Goal: Find contact information: Find contact information

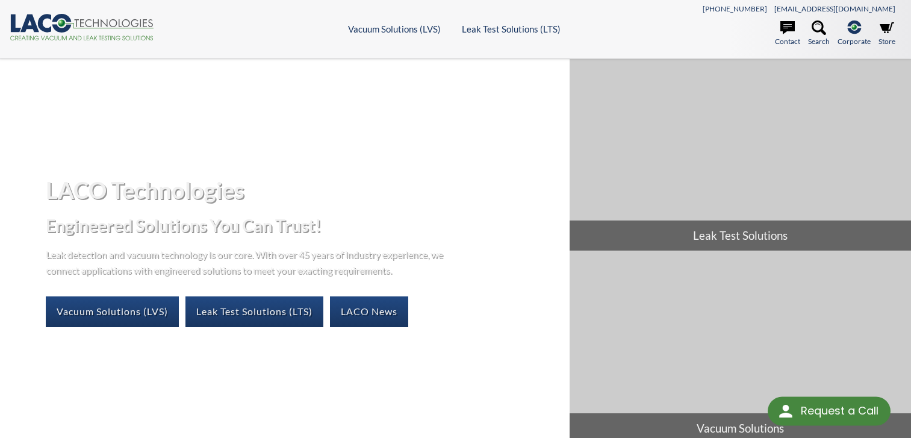
select select "Language Translate Widget"
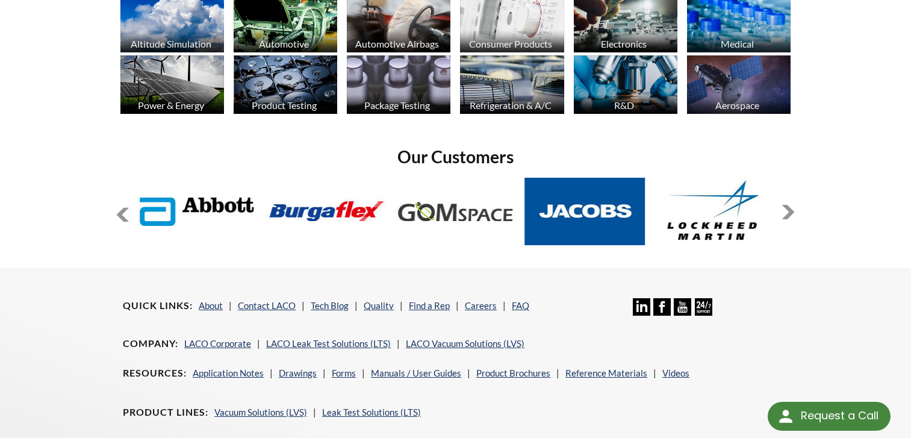
scroll to position [1013, 0]
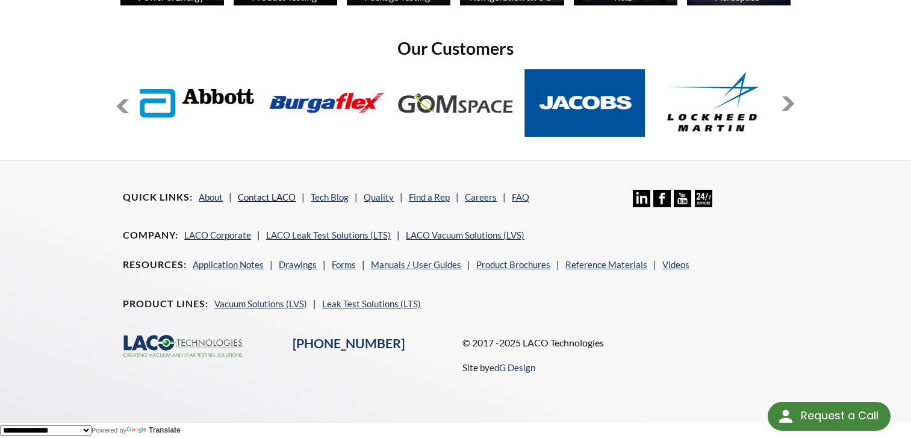
click at [258, 198] on link "Contact LACO" at bounding box center [267, 196] width 58 height 11
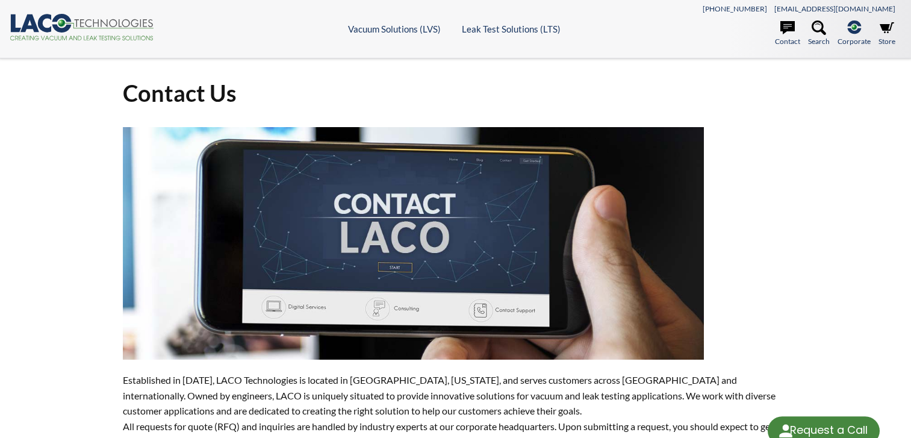
select select "Language Translate Widget"
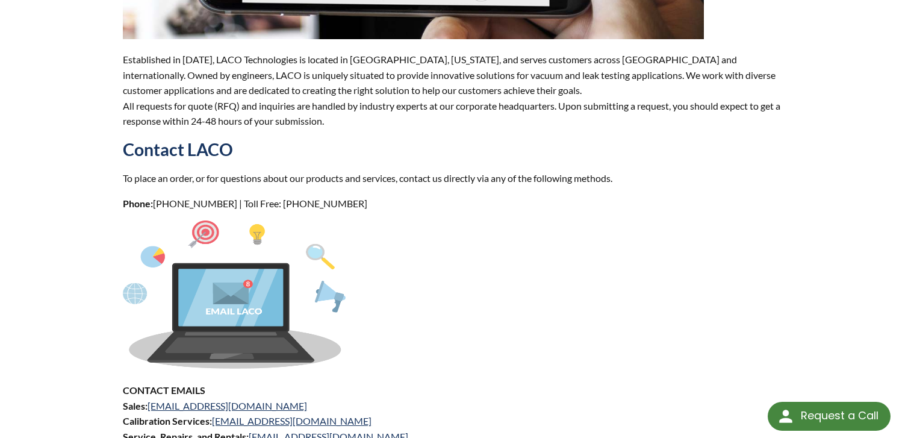
scroll to position [483, 0]
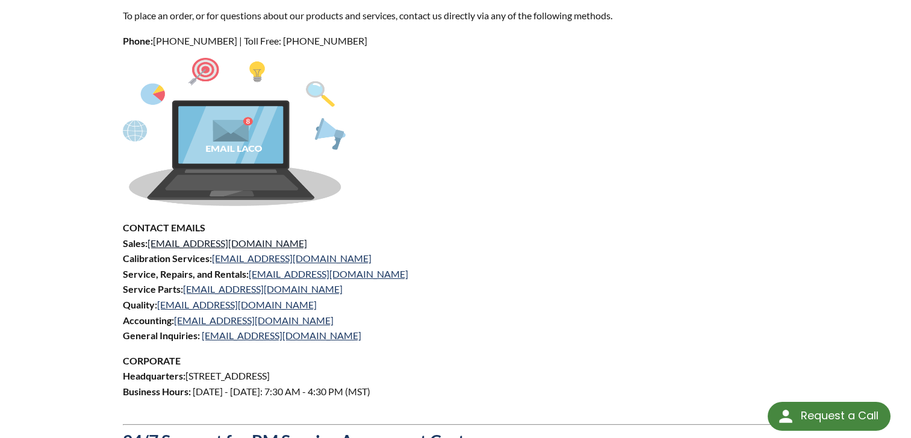
drag, startPoint x: 240, startPoint y: 244, endPoint x: 150, endPoint y: 247, distance: 90.4
click at [150, 247] on p "CONTACT EMAILS Sales: sales@lacotech.com Calibration Services: calibrations@lac…" at bounding box center [455, 281] width 665 height 123
